Goal: Entertainment & Leisure: Consume media (video, audio)

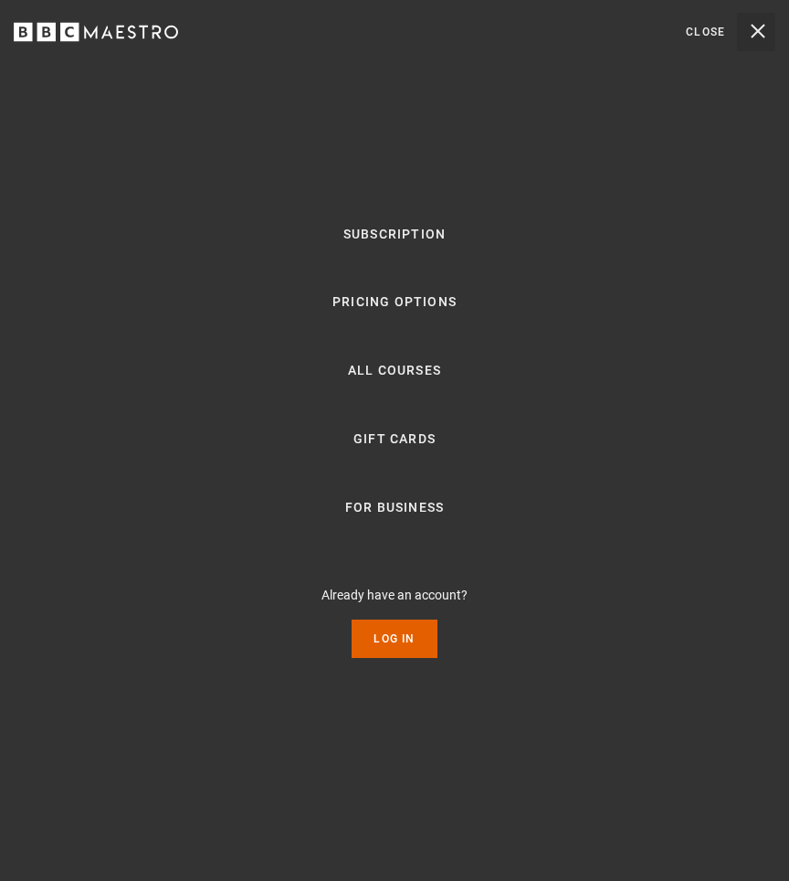
scroll to position [0, 367]
click at [408, 650] on link "Log In" at bounding box center [394, 639] width 85 height 38
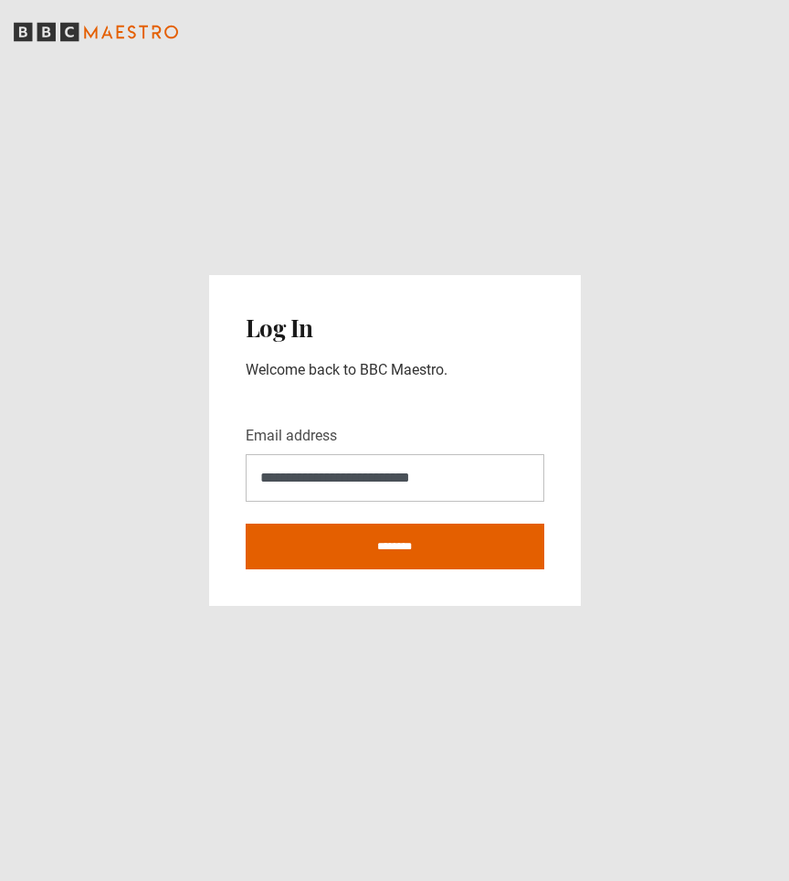
click at [253, 650] on main "**********" at bounding box center [394, 440] width 789 height 881
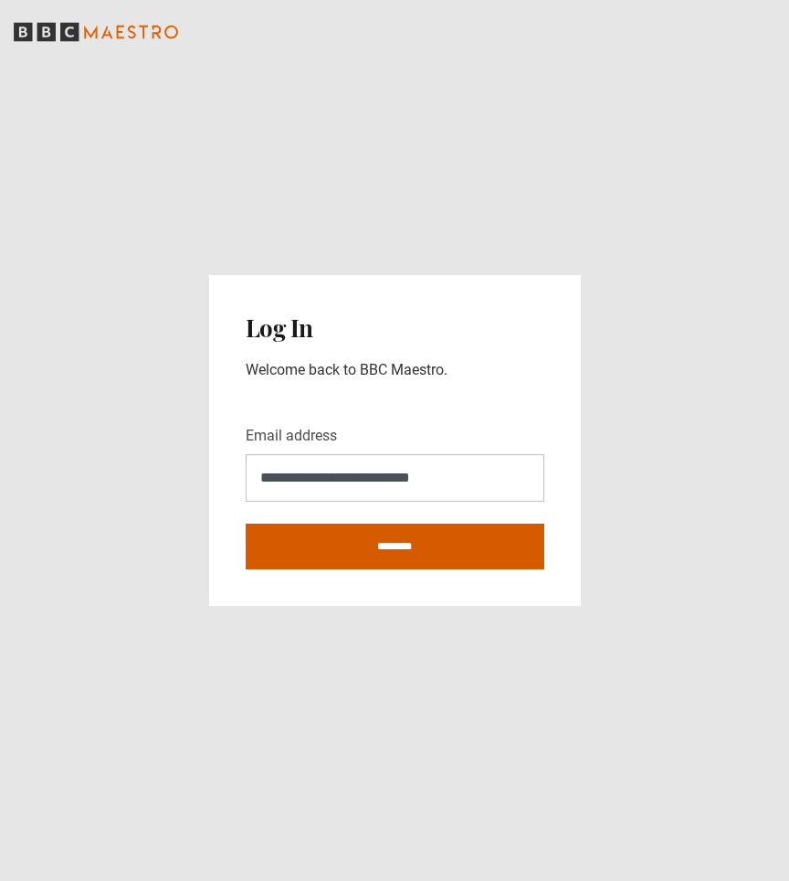
click at [287, 547] on input "********" at bounding box center [395, 547] width 299 height 46
type input "**********"
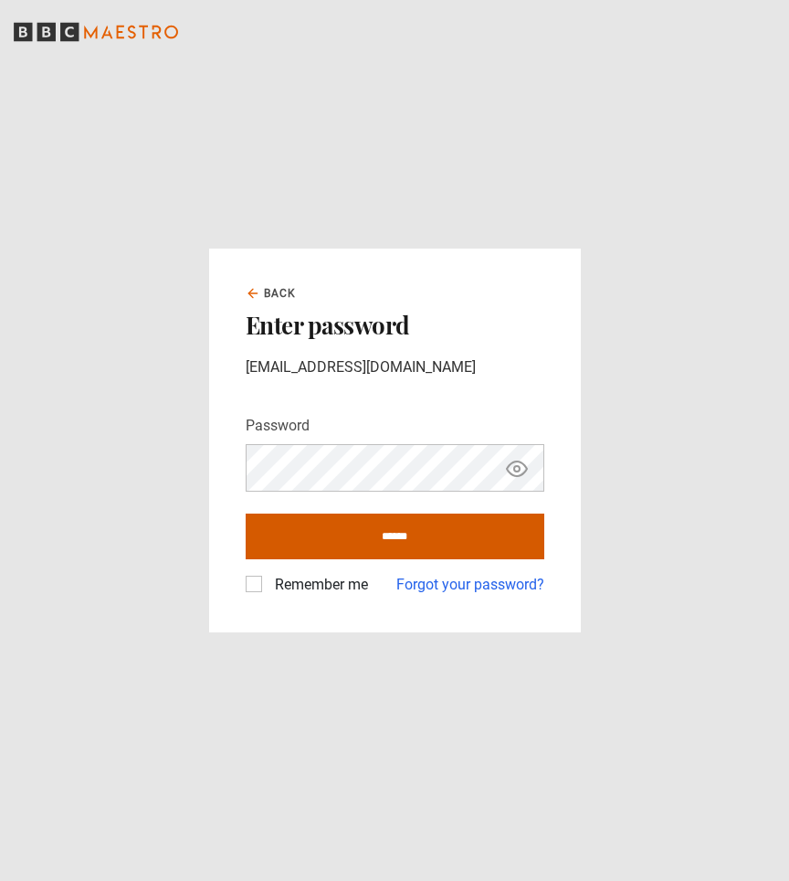
click at [287, 547] on input "******" at bounding box center [395, 537] width 299 height 46
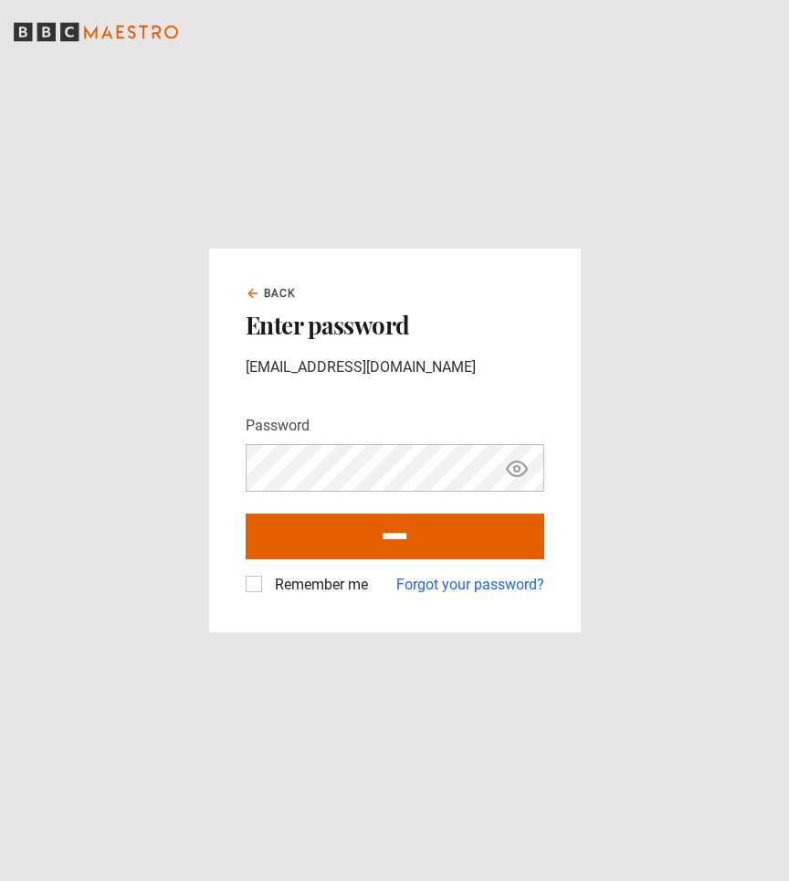
type input "**********"
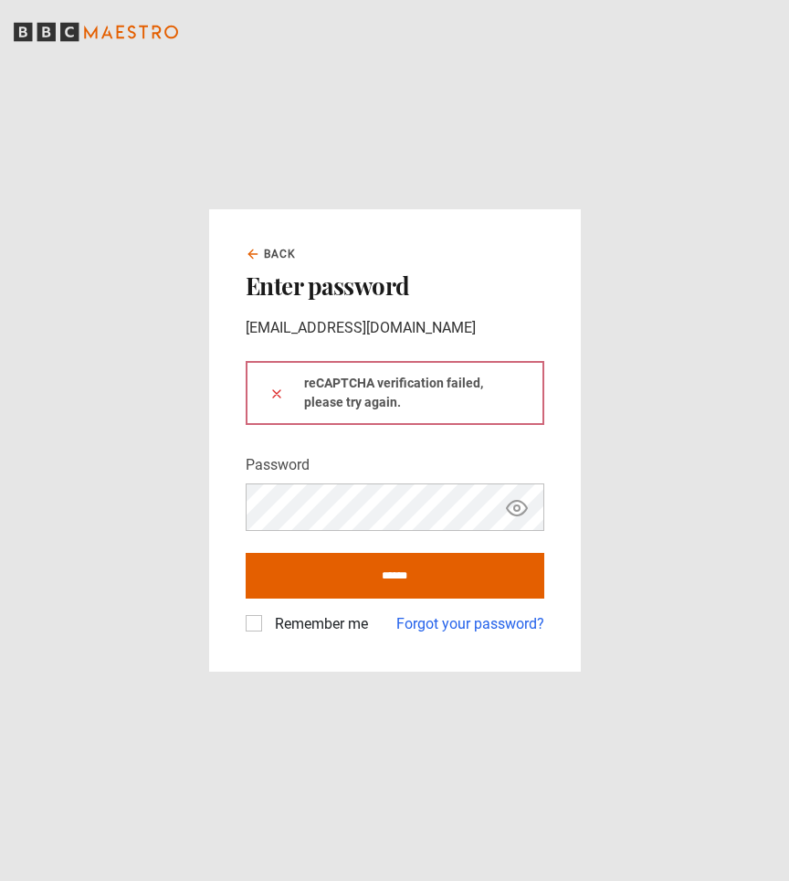
click at [286, 628] on label "Remember me" at bounding box center [318, 624] width 101 height 22
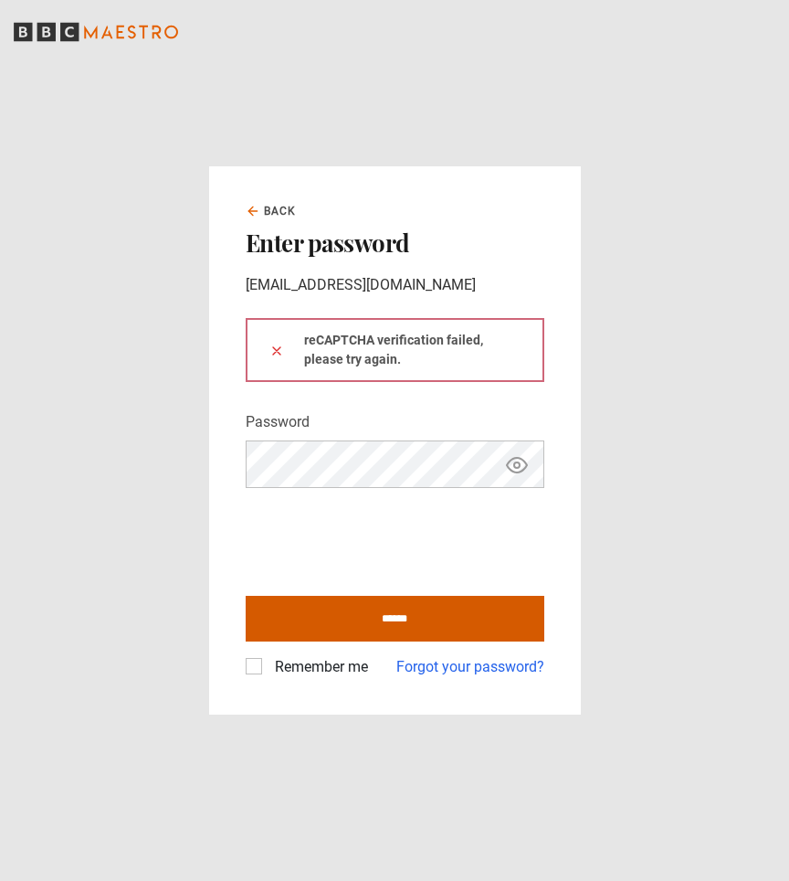
click at [296, 621] on input "******" at bounding box center [395, 619] width 299 height 46
type input "**********"
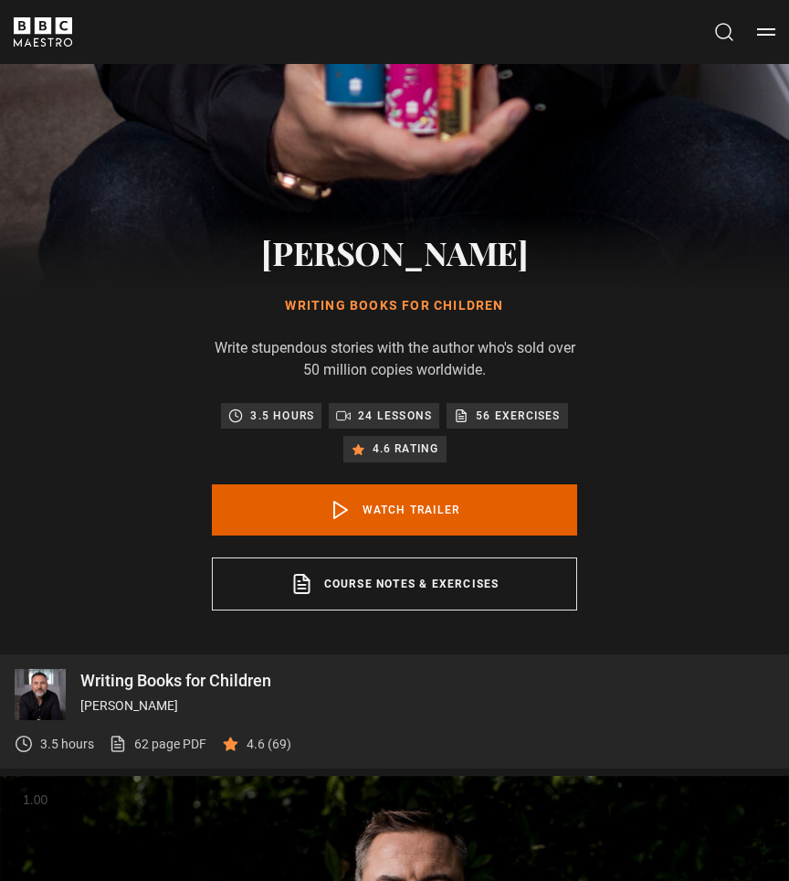
scroll to position [731, 0]
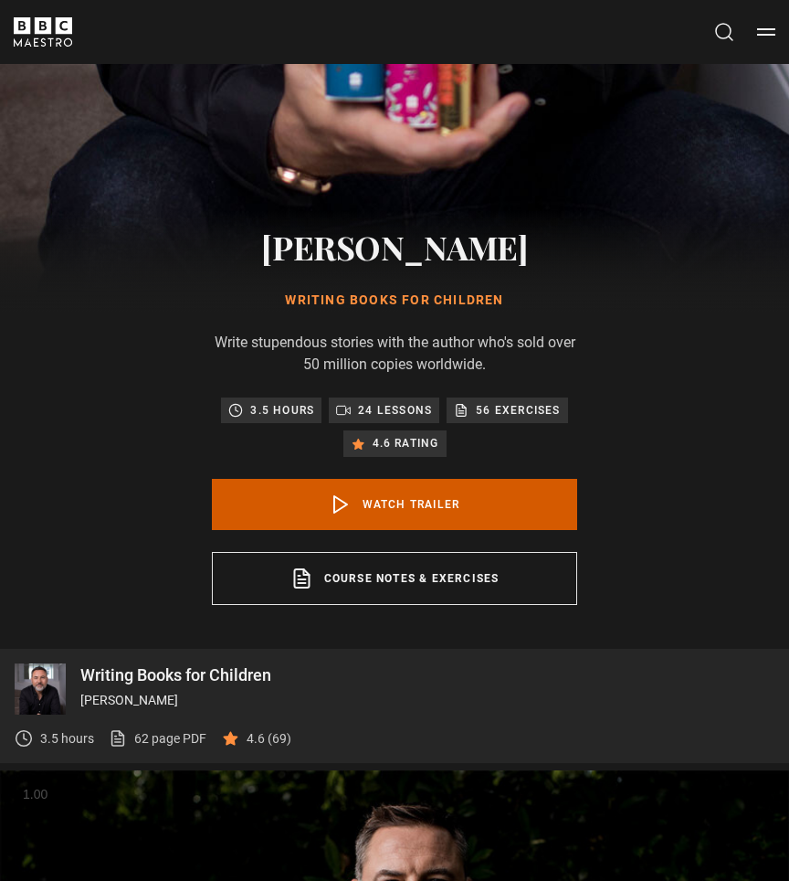
click at [248, 485] on link "Watch Trailer" at bounding box center [394, 504] width 365 height 51
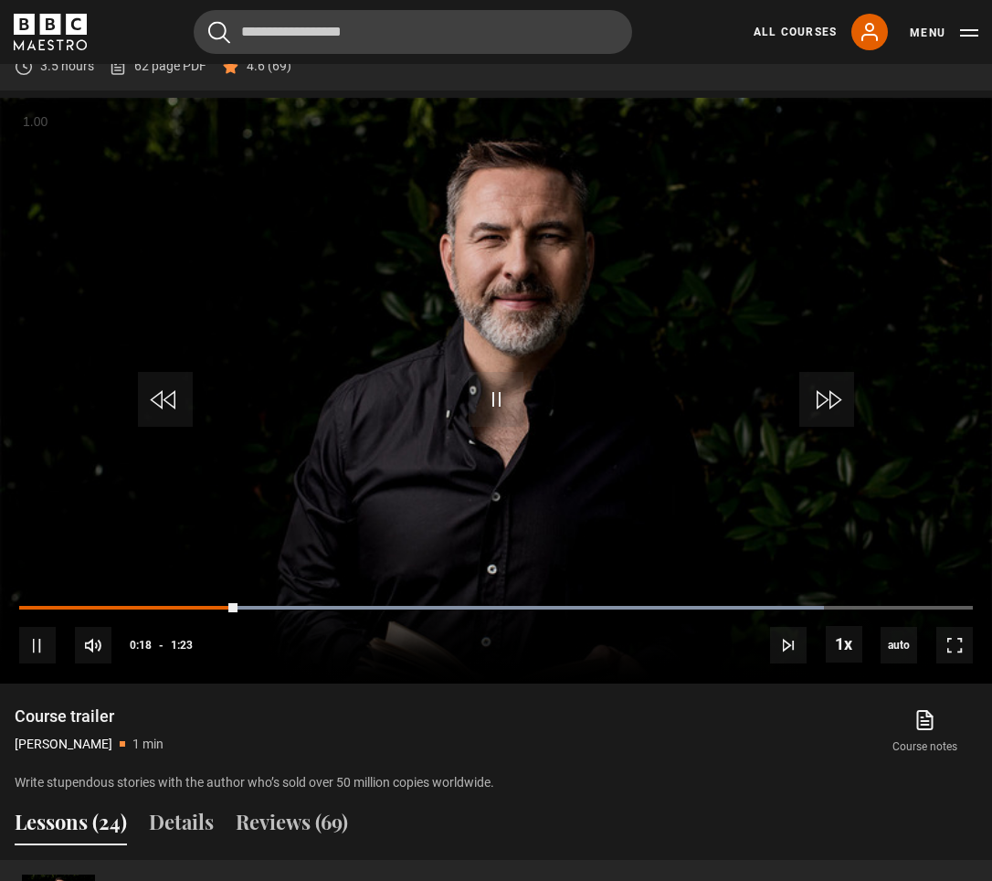
scroll to position [940, 0]
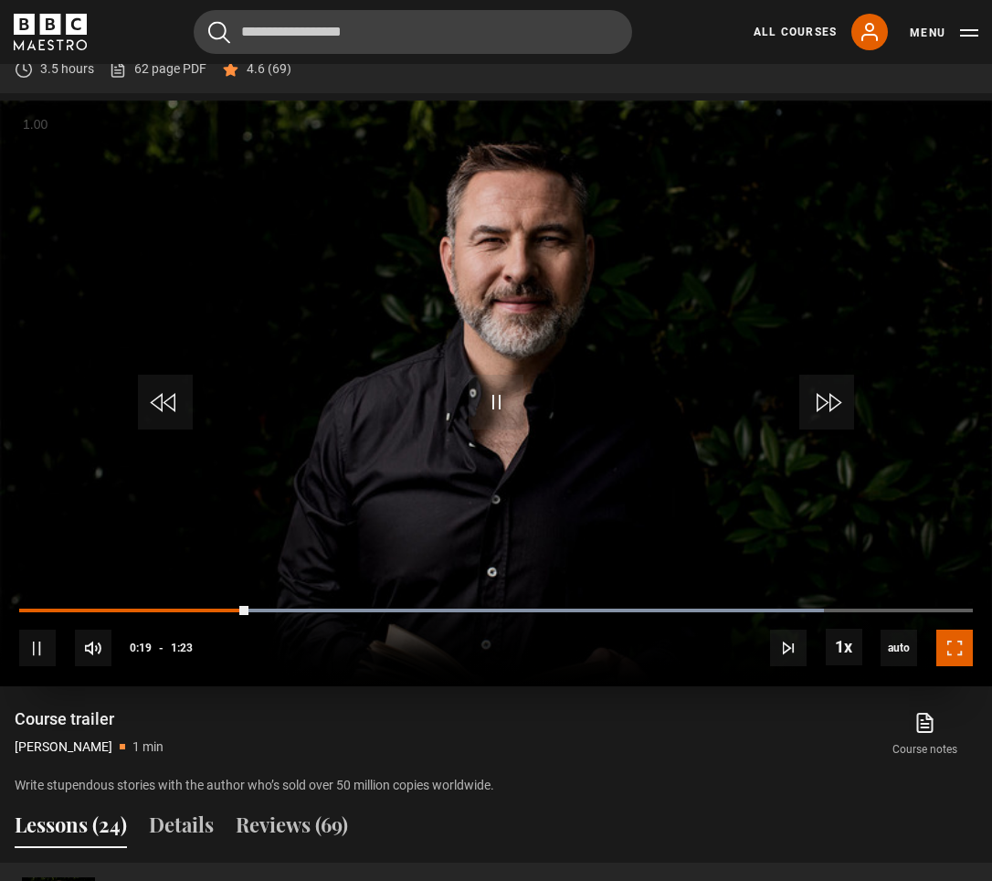
click at [789, 630] on span "Video Player" at bounding box center [955, 648] width 37 height 37
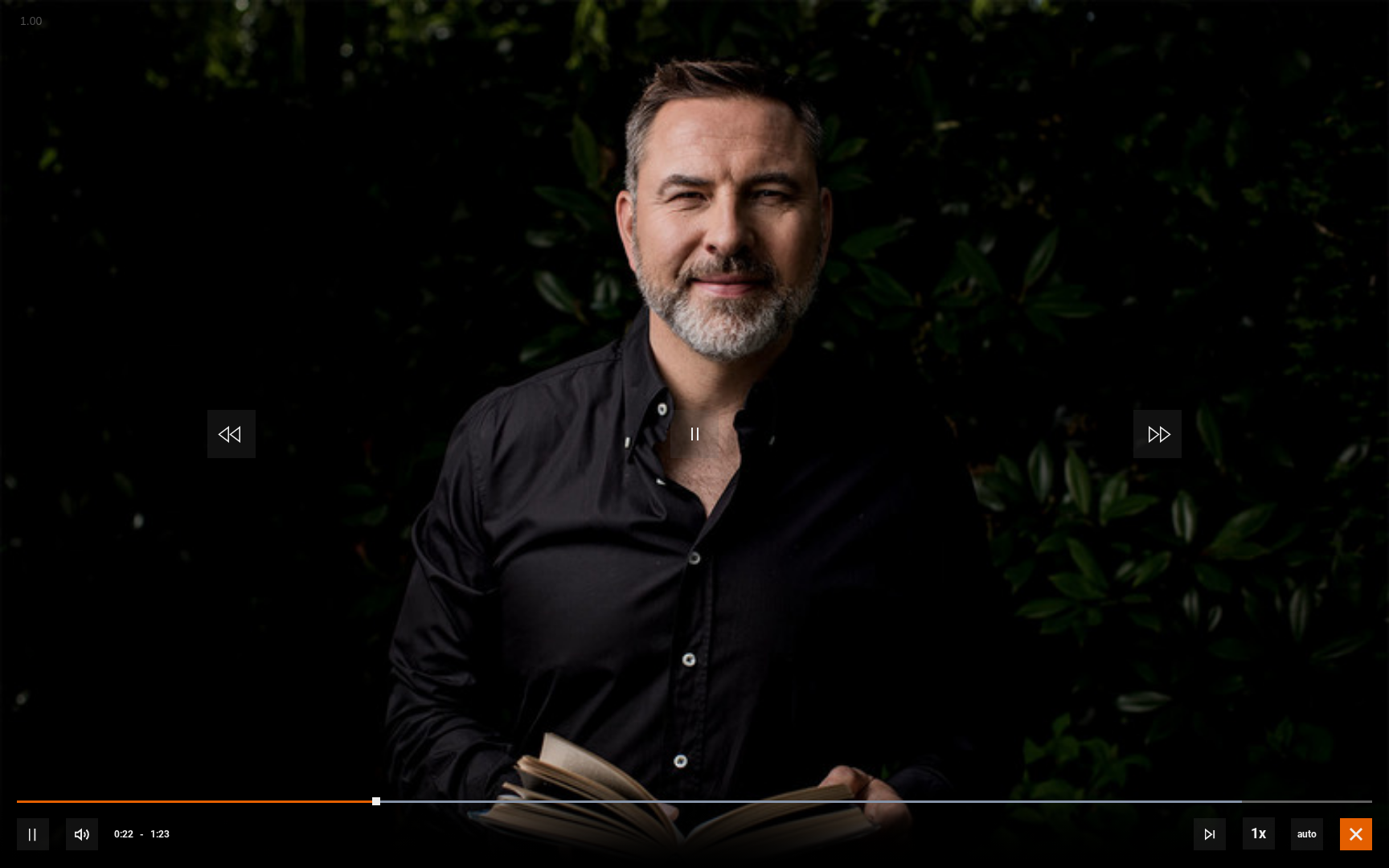
click at [694, 774] on span "Video Player" at bounding box center [1356, 834] width 33 height 33
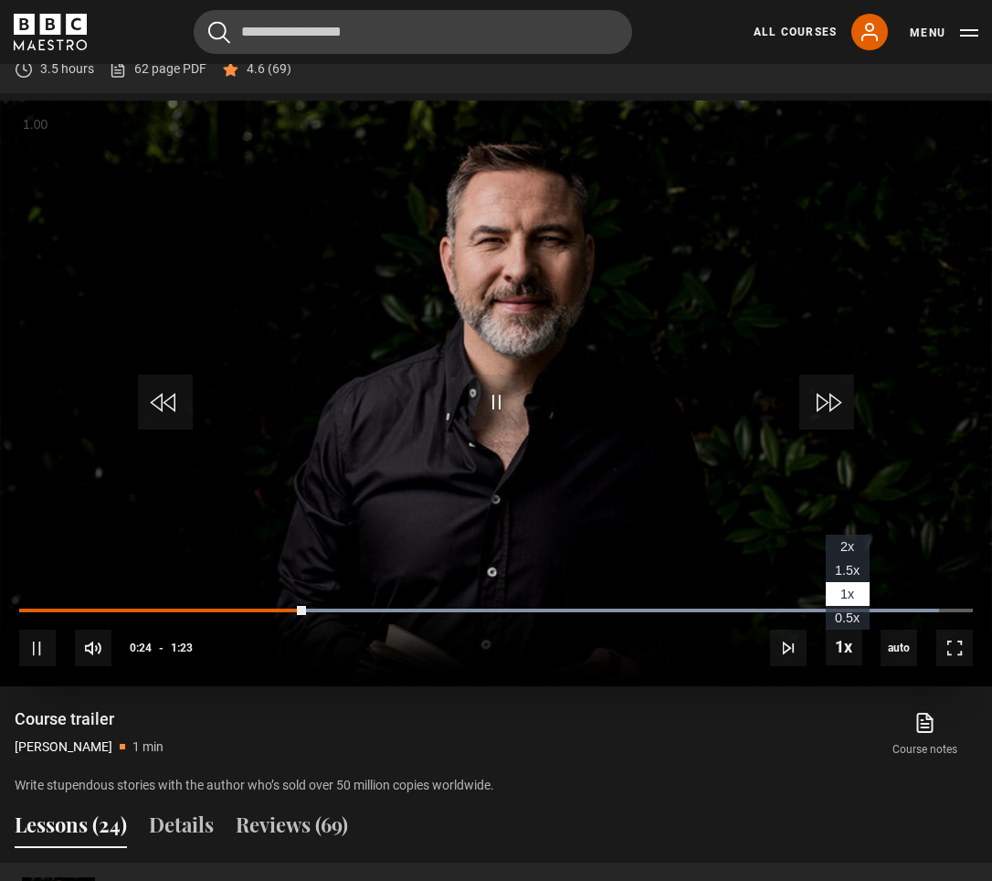
click at [789, 535] on li "2x" at bounding box center [848, 547] width 44 height 24
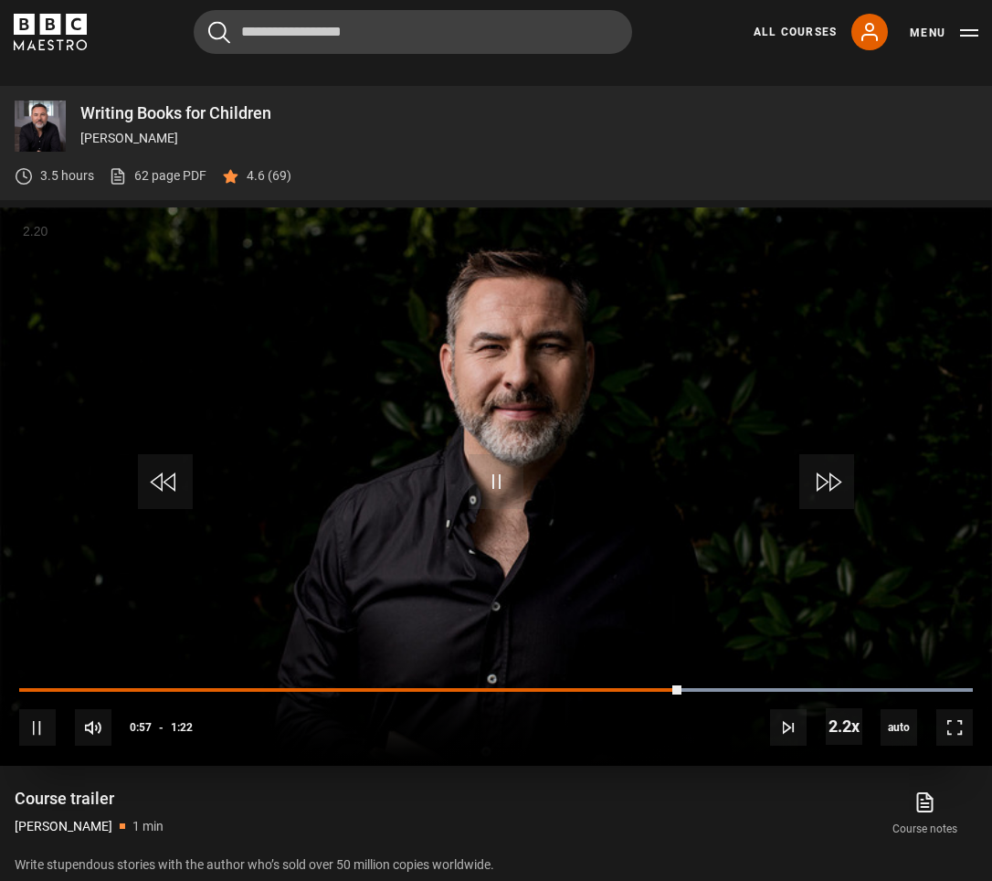
scroll to position [845, 0]
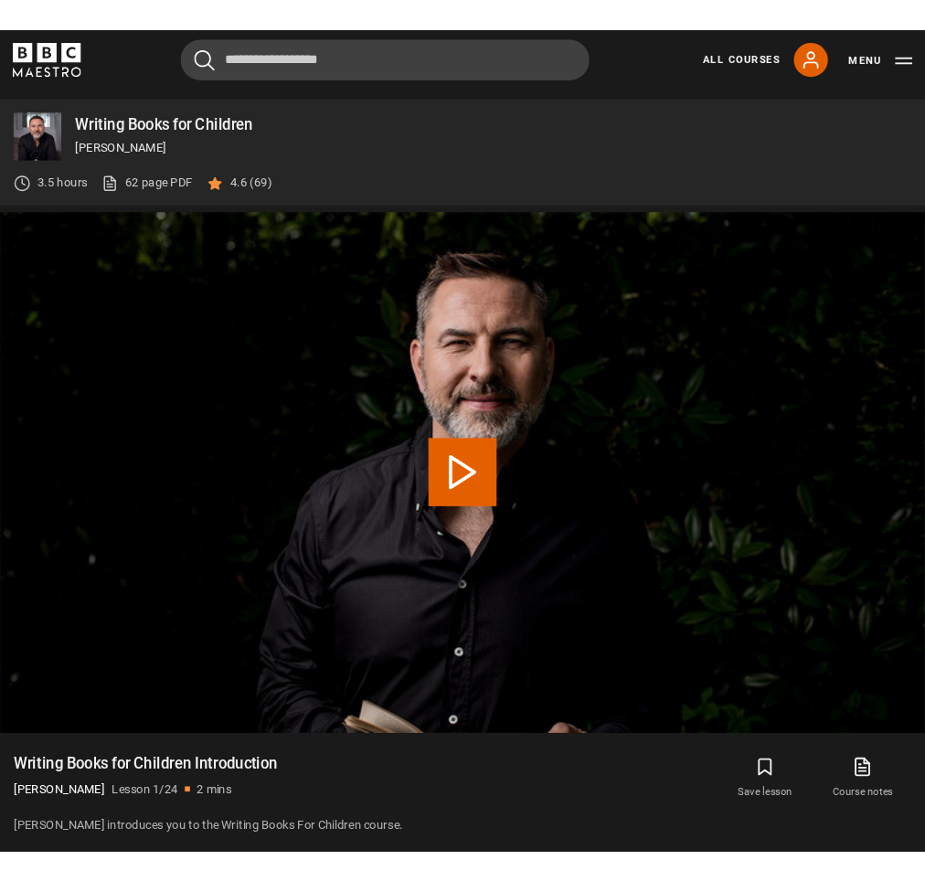
scroll to position [890, 0]
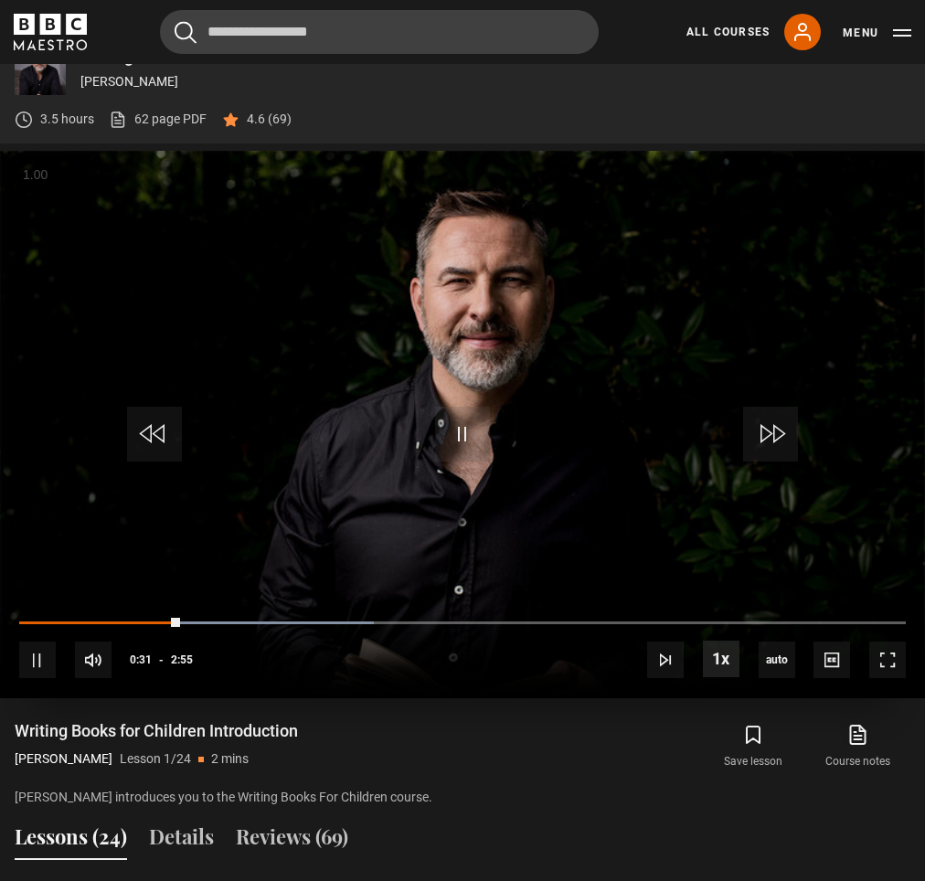
click at [726, 641] on span "Video Player" at bounding box center [721, 659] width 37 height 37
click at [724, 641] on span "Video Player" at bounding box center [721, 659] width 37 height 37
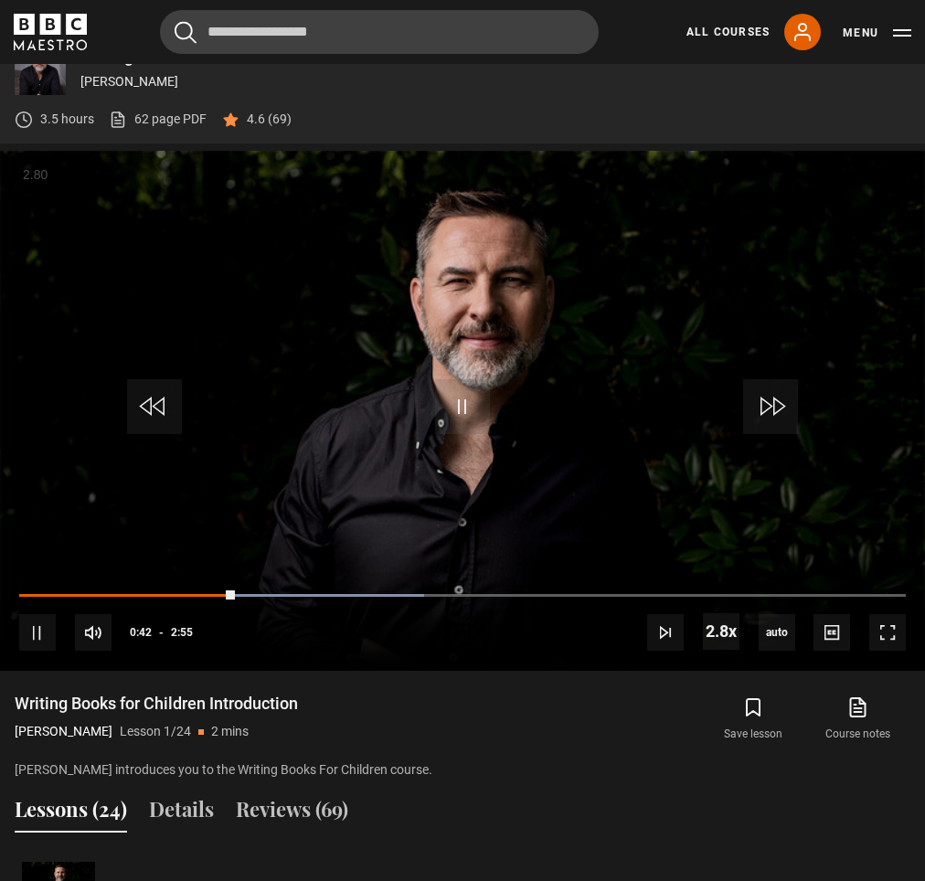
click at [387, 709] on div "Writing Books for Children Introduction David Walliams Lesson 1/24 2 mins" at bounding box center [254, 719] width 478 height 53
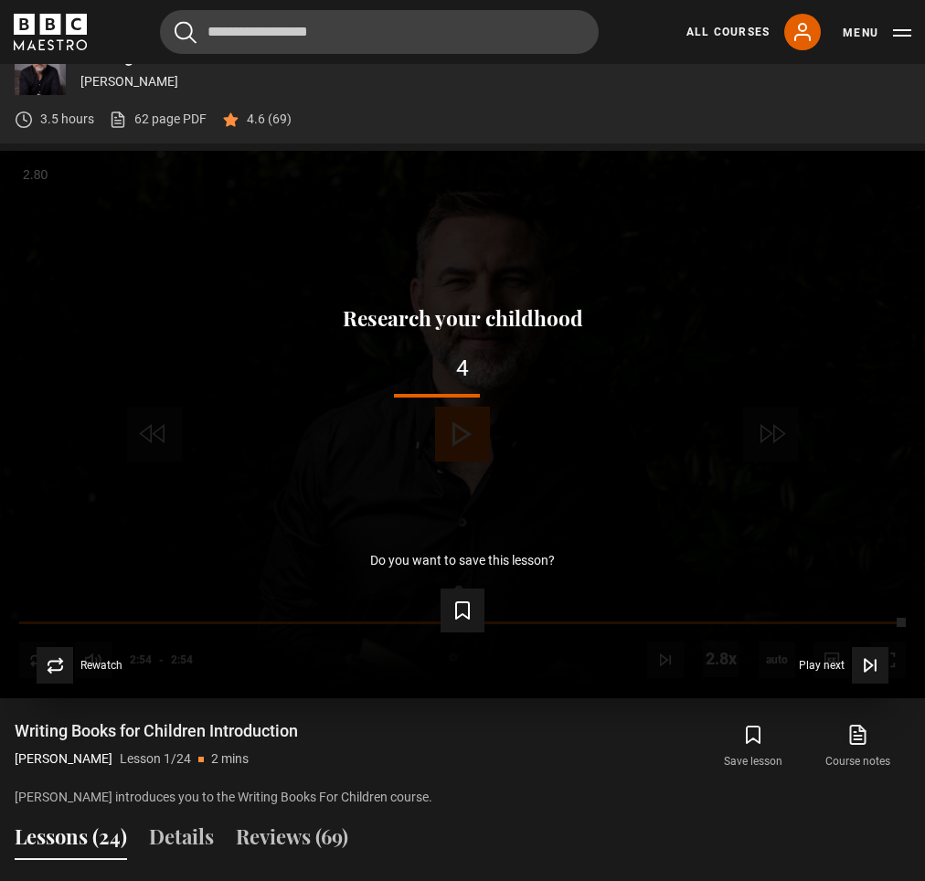
click at [0, 0] on button "Cancel" at bounding box center [0, 0] width 0 height 0
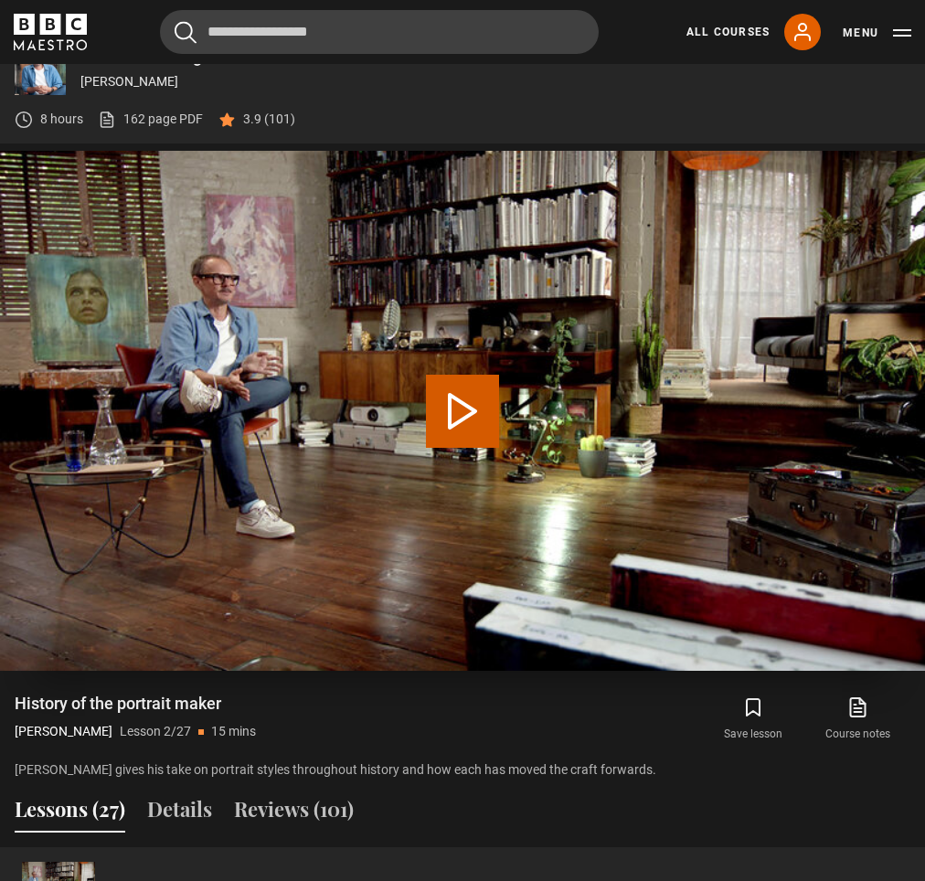
click at [456, 404] on button "Play Lesson History of the portrait maker" at bounding box center [462, 411] width 73 height 73
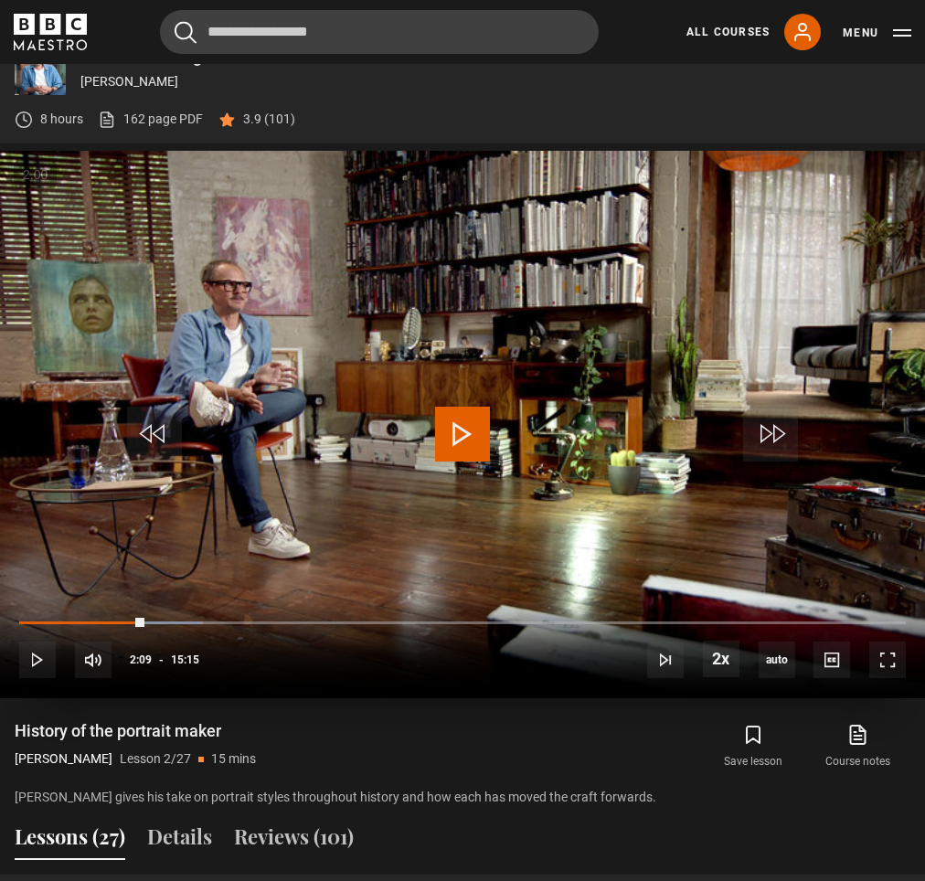
click at [523, 365] on video "Video Player" at bounding box center [462, 424] width 925 height 547
click at [897, 641] on span "Video Player" at bounding box center [887, 659] width 37 height 37
click at [454, 407] on span "Video Player" at bounding box center [462, 434] width 55 height 55
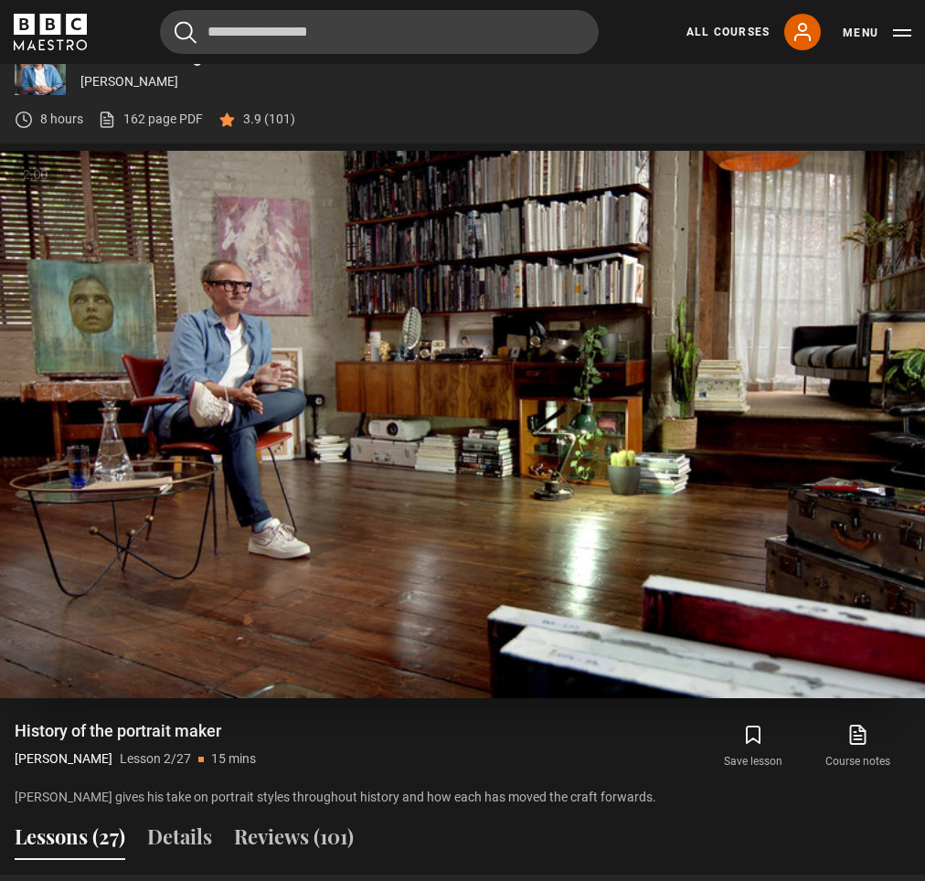
click at [472, 352] on video "Video Player" at bounding box center [462, 424] width 925 height 547
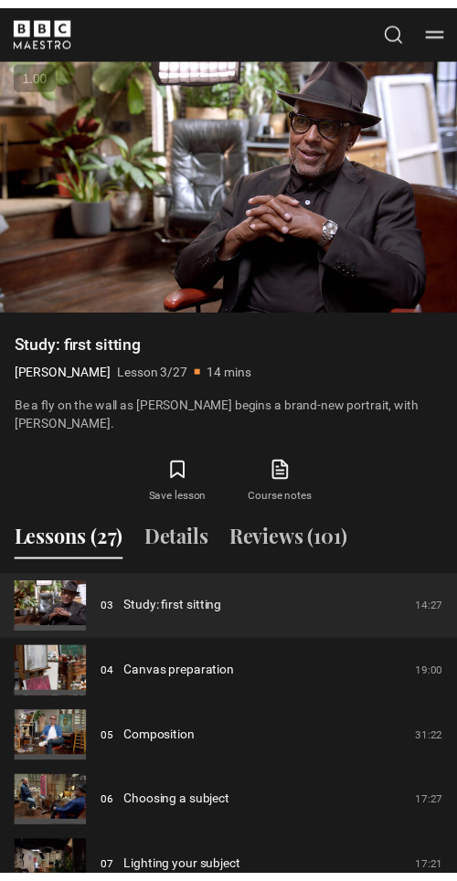
scroll to position [896, 0]
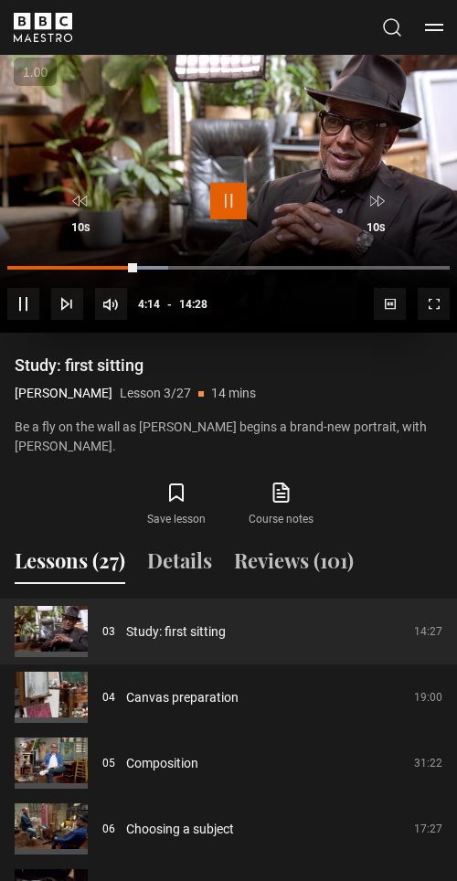
click at [220, 183] on span "Video Player" at bounding box center [228, 201] width 37 height 37
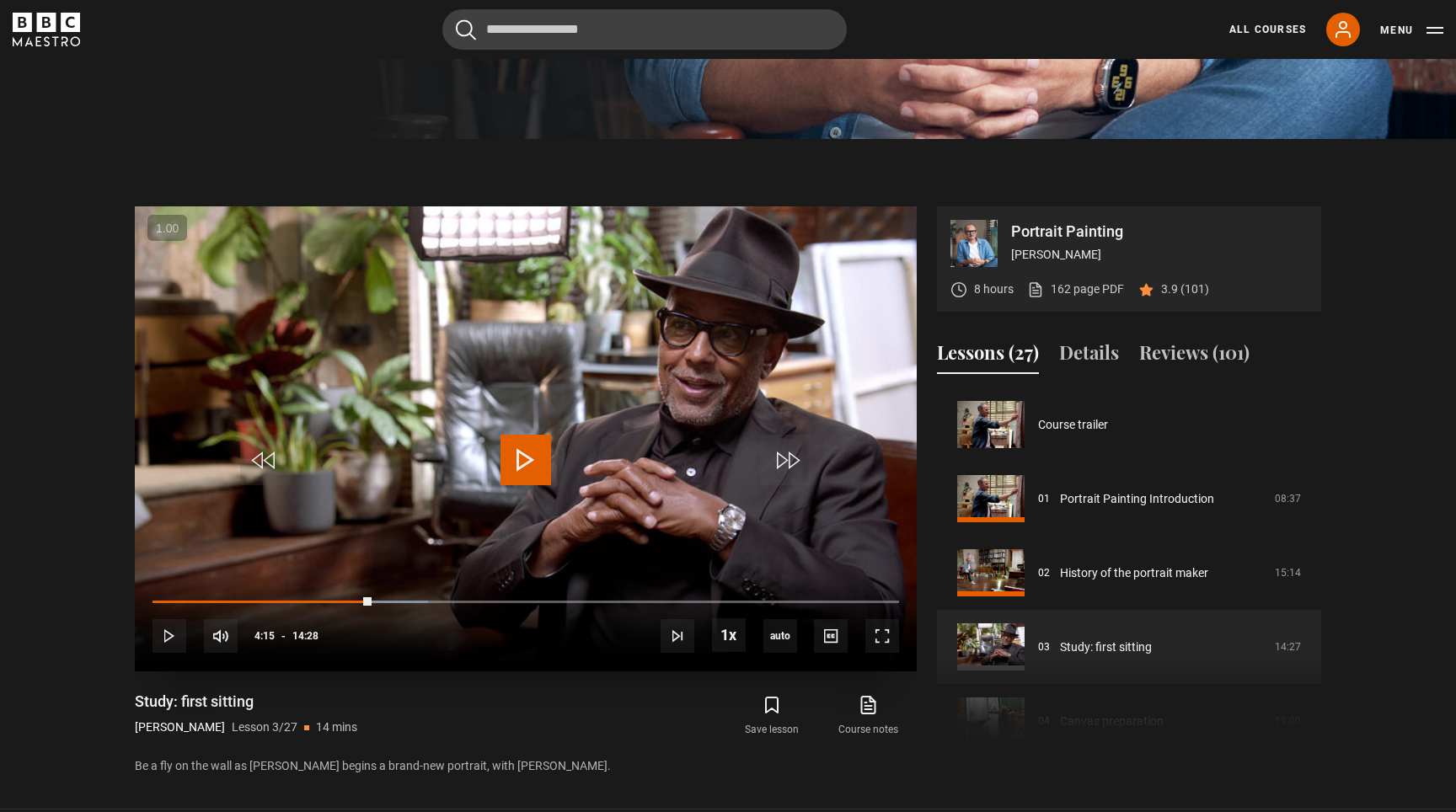
scroll to position [659, 0]
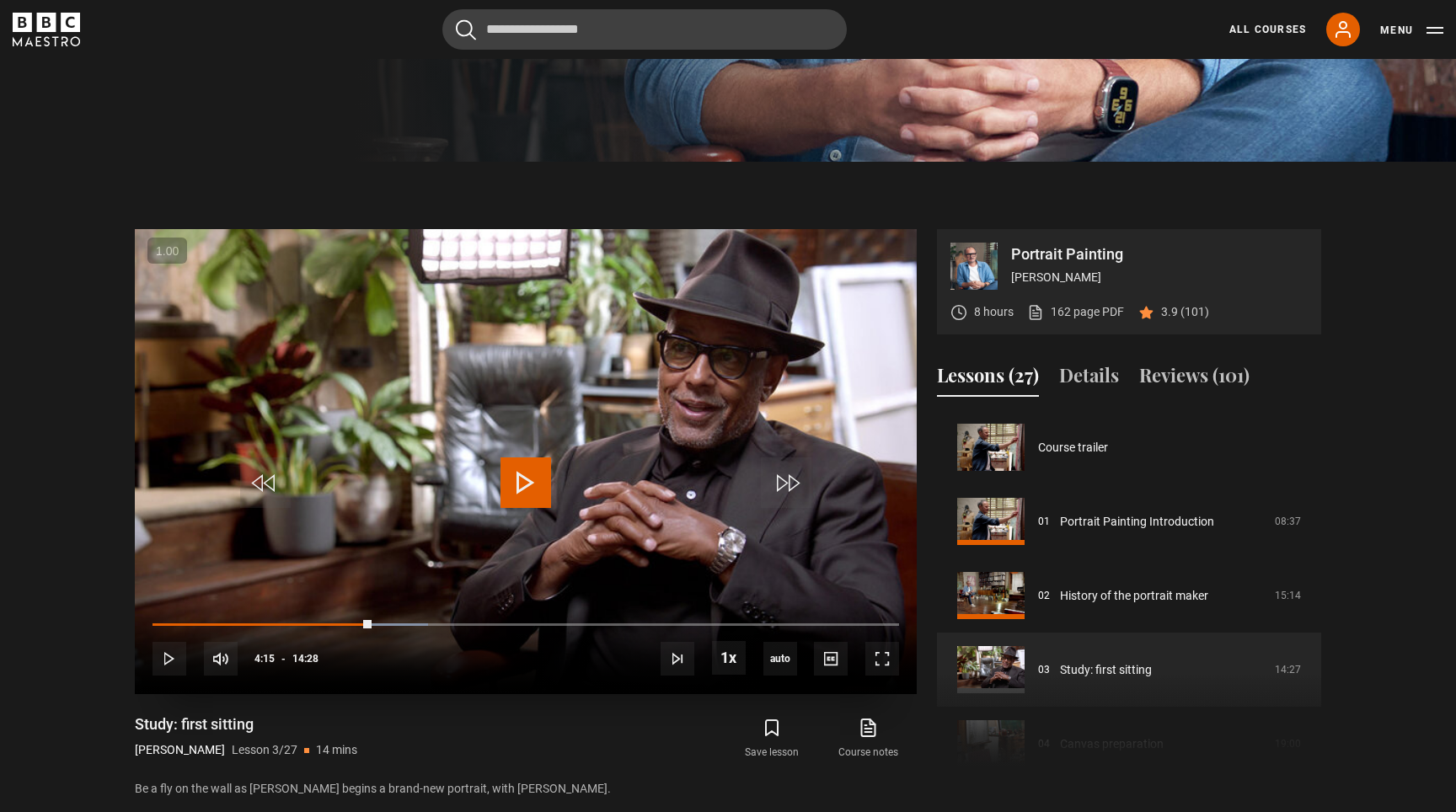
click at [516, 471] on span "Video Player" at bounding box center [526, 482] width 51 height 51
click at [852, 641] on span "Video Player" at bounding box center [882, 658] width 34 height 34
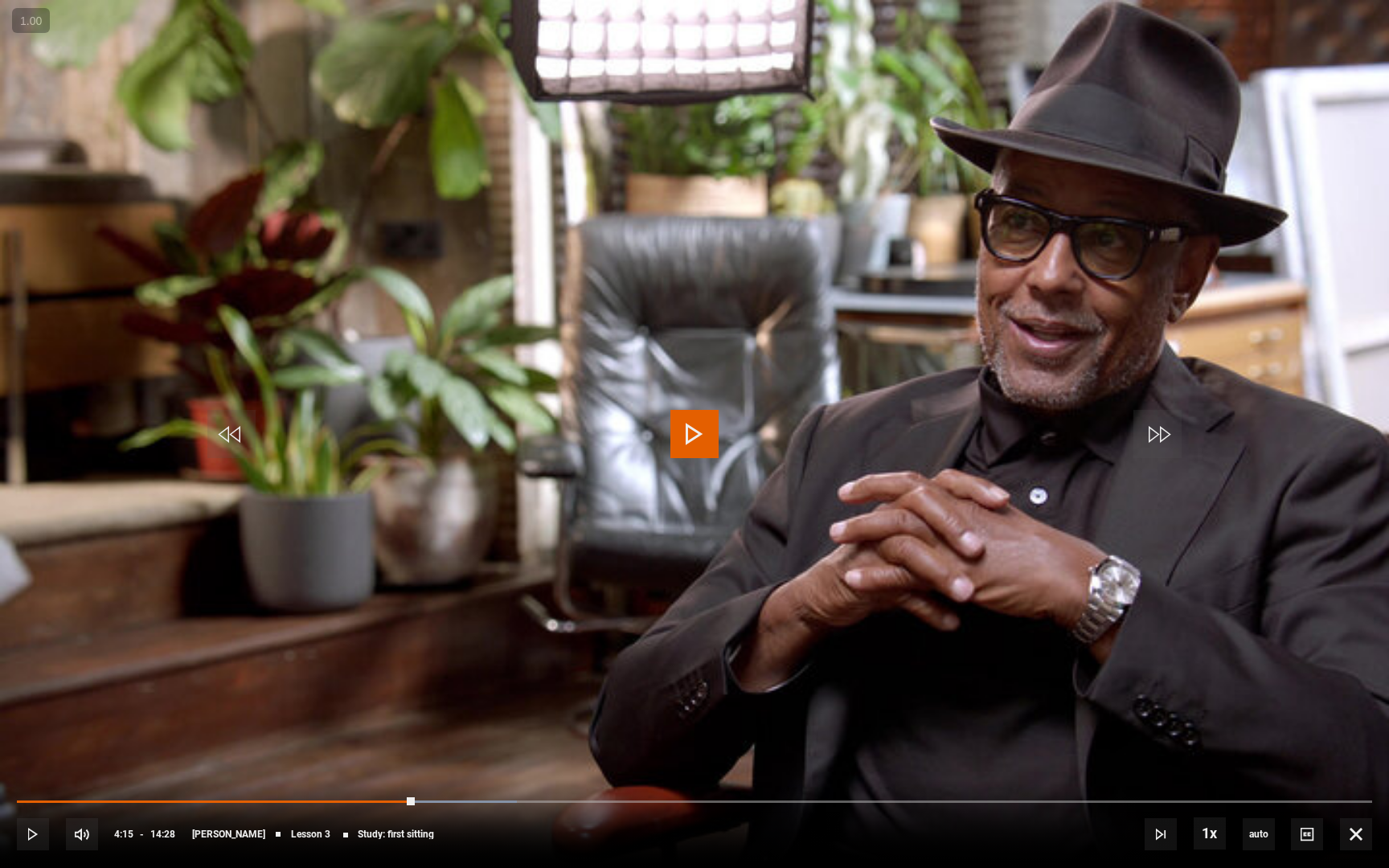
click at [788, 611] on video "Video Player" at bounding box center [694, 434] width 1389 height 868
click at [208, 410] on button "10s Skip Back 10 seconds" at bounding box center [231, 434] width 48 height 48
click at [691, 434] on span "Video Player" at bounding box center [694, 434] width 48 height 48
click at [684, 427] on span "Video Player" at bounding box center [694, 434] width 48 height 48
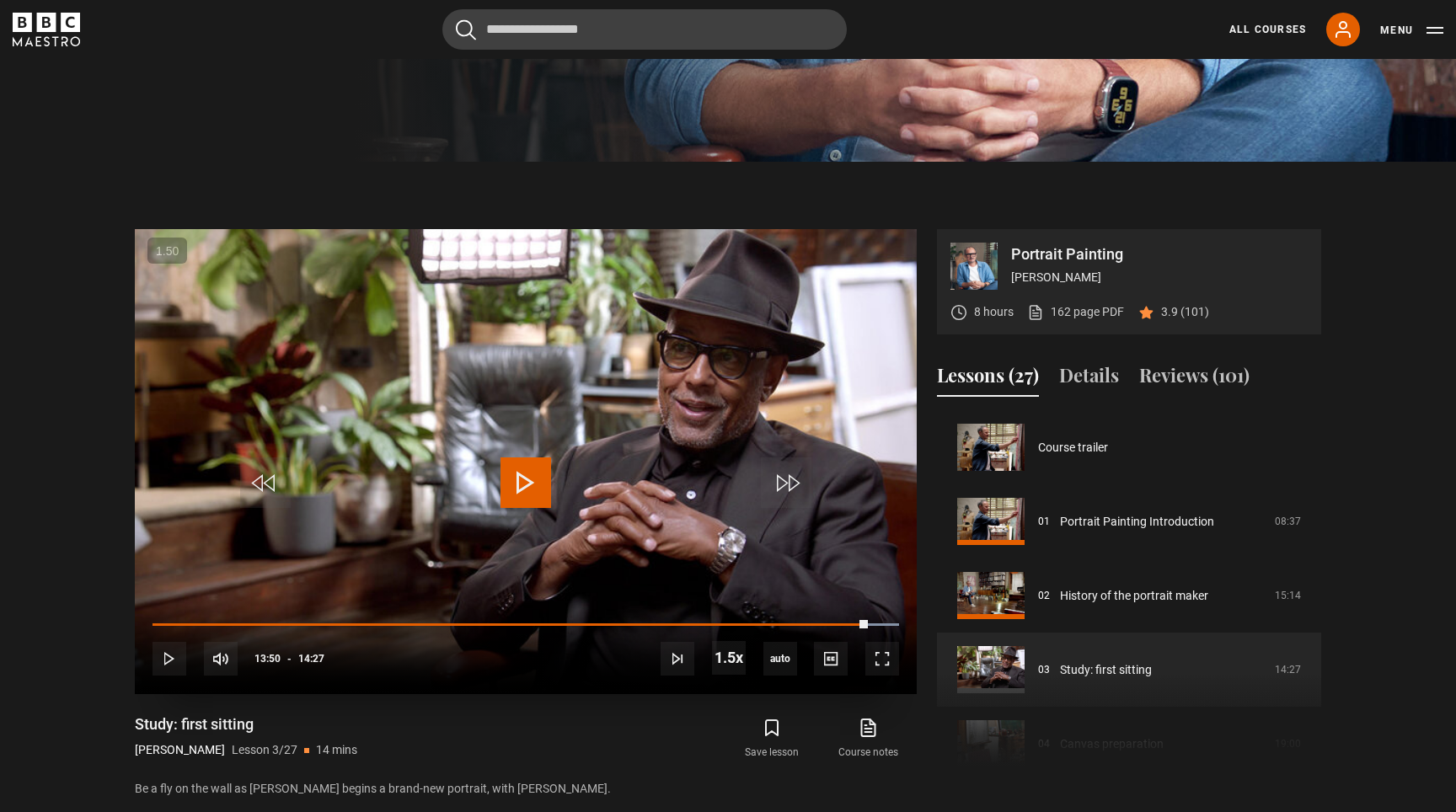
click at [532, 457] on span "Video Player" at bounding box center [526, 482] width 51 height 51
click at [852, 622] on div "10s Skip Back 10 seconds Pause 10s Skip Forward 10 seconds Loaded : 100.00% 13:…" at bounding box center [526, 646] width 782 height 93
click at [852, 641] on span "Video Player" at bounding box center [882, 658] width 34 height 34
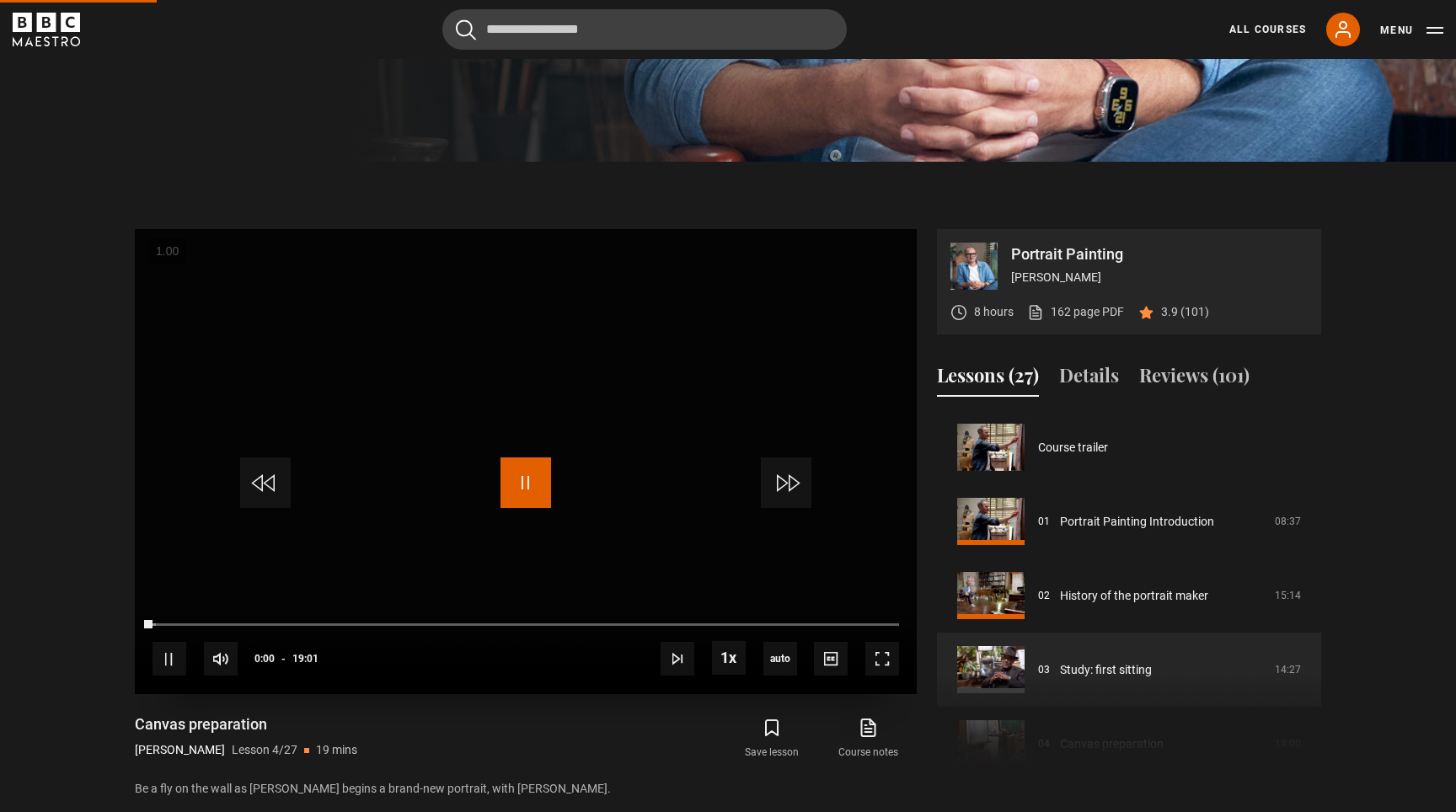
click at [516, 458] on span "Video Player" at bounding box center [526, 482] width 51 height 51
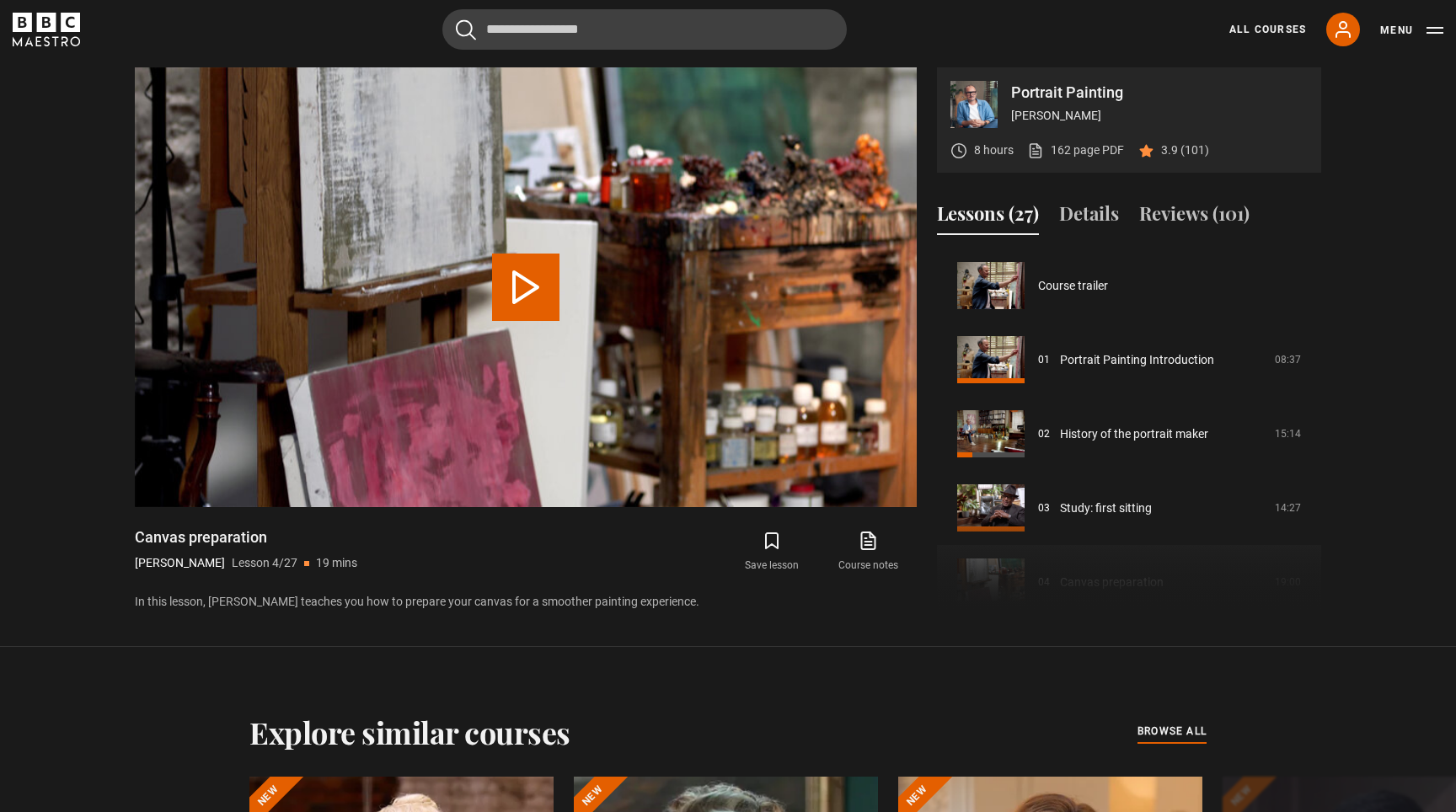
scroll to position [222, 0]
